Goal: Transaction & Acquisition: Obtain resource

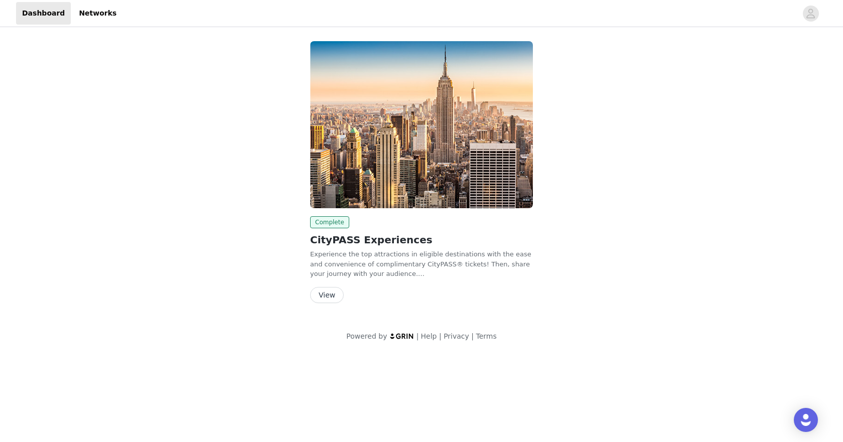
click at [320, 290] on button "View" at bounding box center [327, 295] width 34 height 16
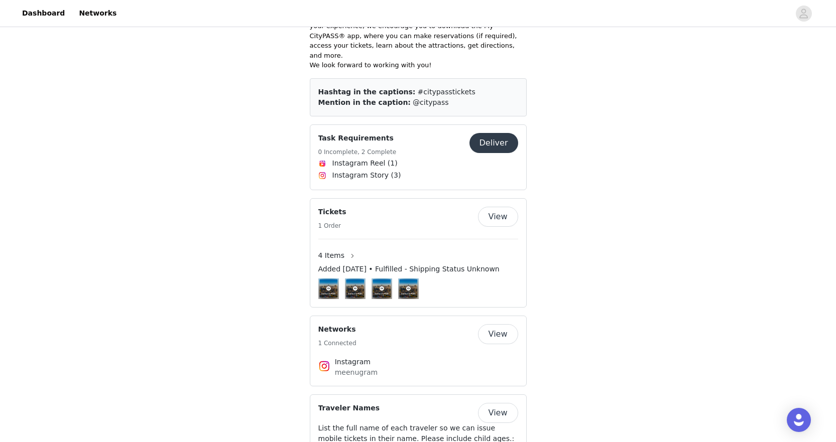
scroll to position [351, 0]
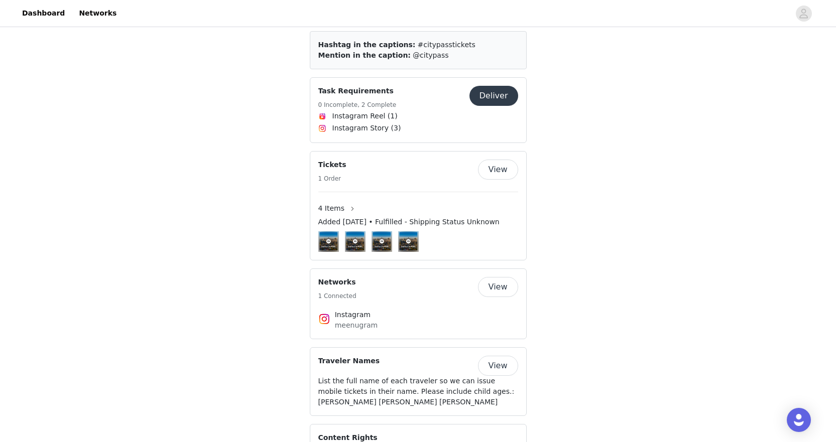
click at [513, 161] on button "View" at bounding box center [498, 170] width 40 height 20
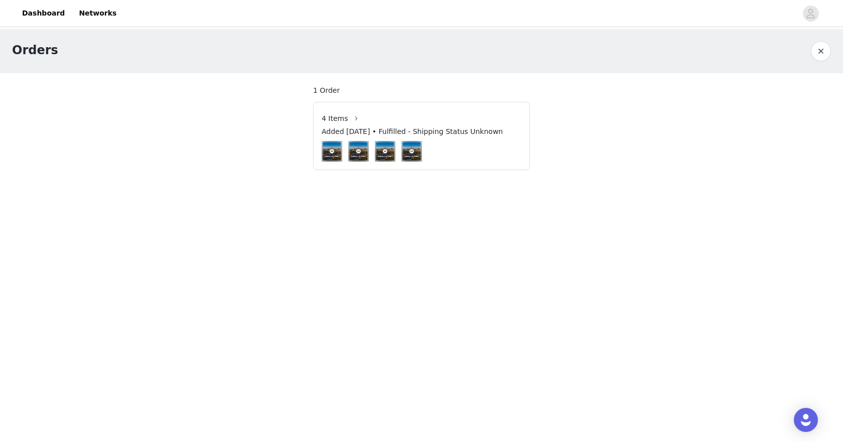
click at [249, 107] on div "Orders 1 Order 4 Items Added Aug 14, 2025 • Fulfilled - Shipping Status Unknown" at bounding box center [421, 105] width 843 height 153
click at [831, 52] on button "button" at bounding box center [821, 51] width 20 height 20
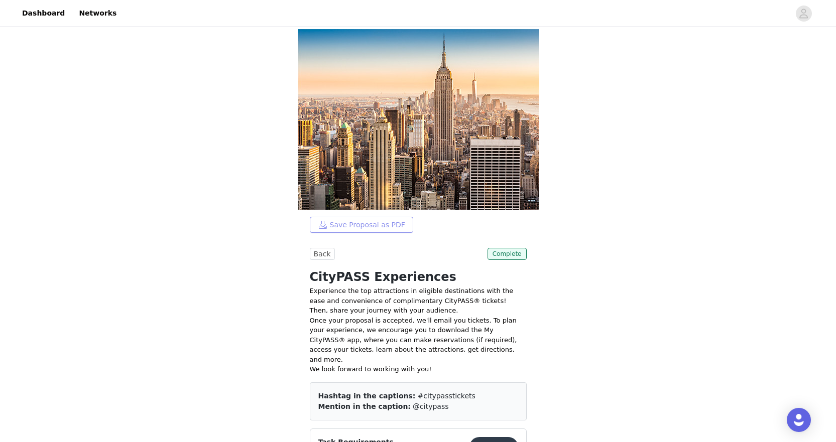
click at [331, 229] on button "Save Proposal as PDF" at bounding box center [361, 225] width 103 height 16
